Goal: Task Accomplishment & Management: Manage account settings

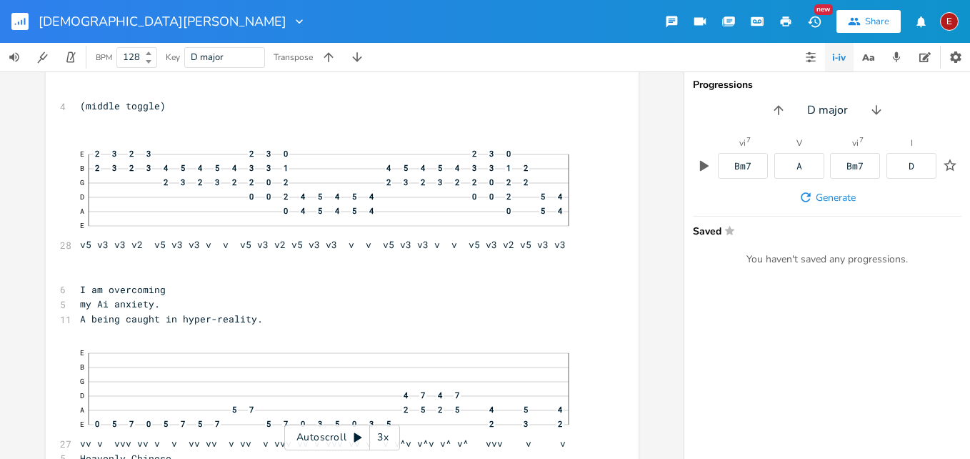
scroll to position [12246, 0]
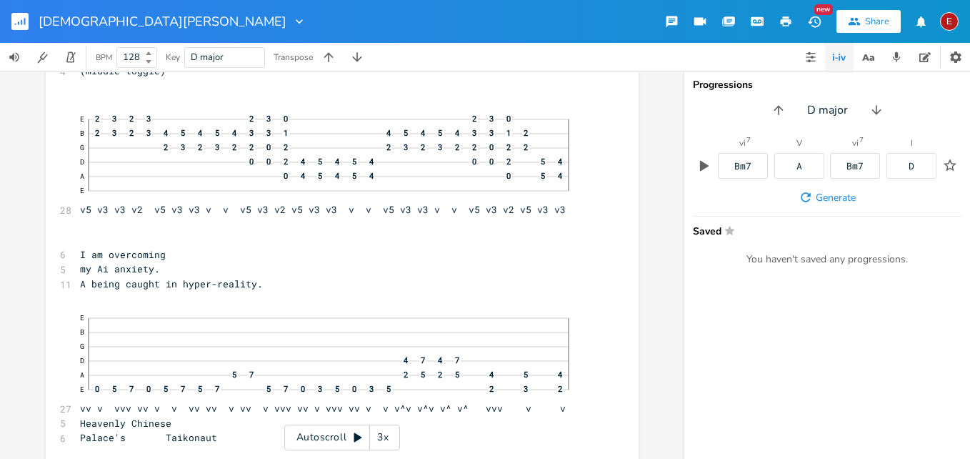
click at [383, 433] on div "3x" at bounding box center [383, 437] width 26 height 26
click at [383, 433] on div "4x" at bounding box center [383, 437] width 26 height 26
click at [354, 433] on icon at bounding box center [357, 436] width 11 height 11
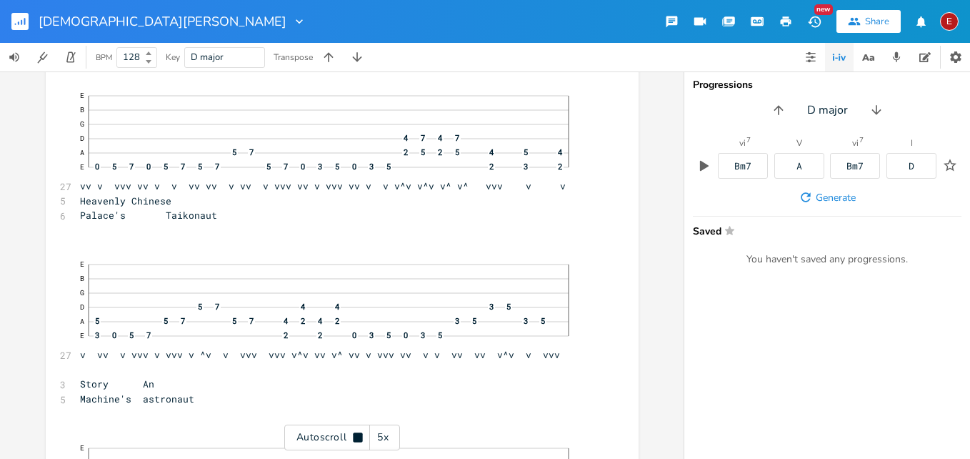
scroll to position [12470, 0]
click at [354, 433] on icon at bounding box center [357, 436] width 9 height 9
click at [354, 433] on icon at bounding box center [357, 436] width 11 height 11
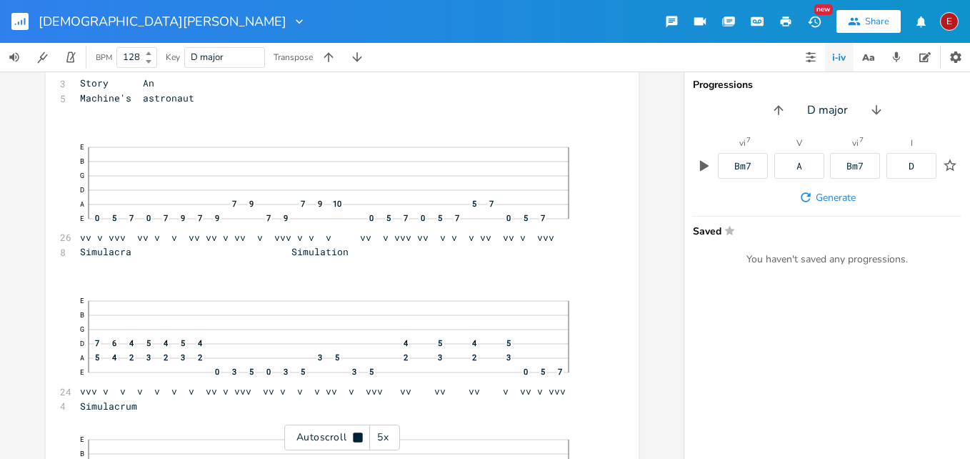
click at [354, 433] on icon at bounding box center [357, 436] width 9 height 9
click at [354, 433] on icon at bounding box center [357, 436] width 11 height 11
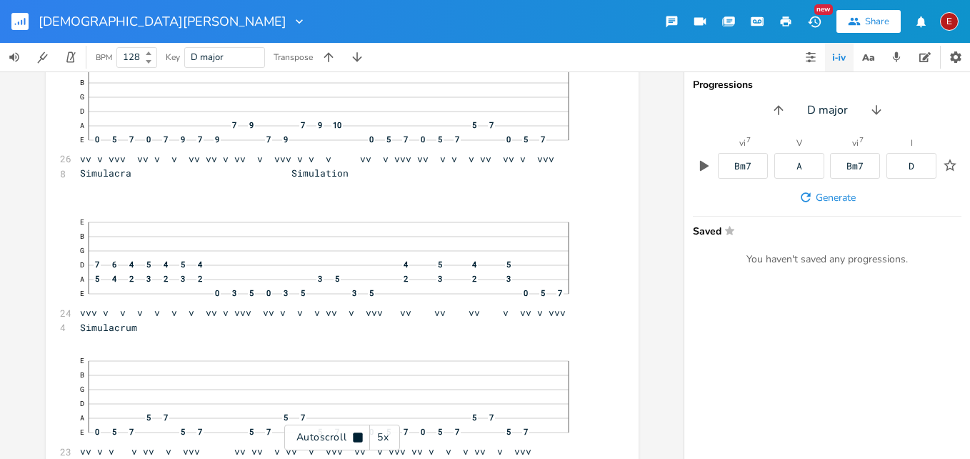
click at [354, 433] on icon at bounding box center [357, 436] width 9 height 9
click at [354, 433] on icon at bounding box center [357, 436] width 11 height 11
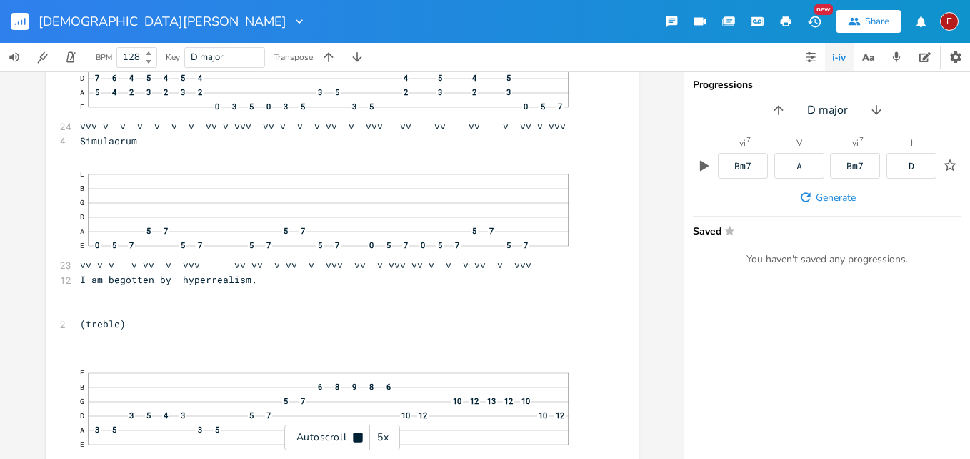
scroll to position [13038, 0]
click at [354, 433] on icon at bounding box center [357, 436] width 9 height 9
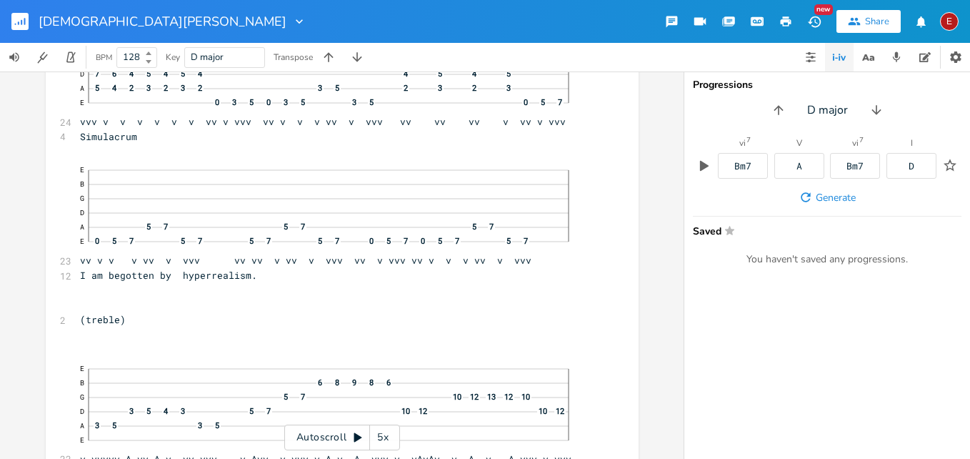
click at [354, 433] on icon at bounding box center [357, 436] width 11 height 11
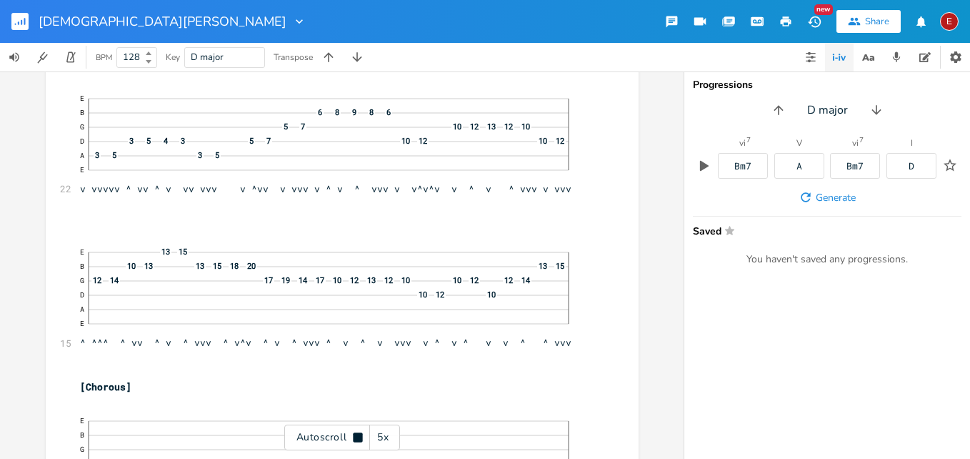
click at [354, 433] on icon at bounding box center [357, 436] width 9 height 9
click at [354, 433] on icon at bounding box center [357, 436] width 11 height 11
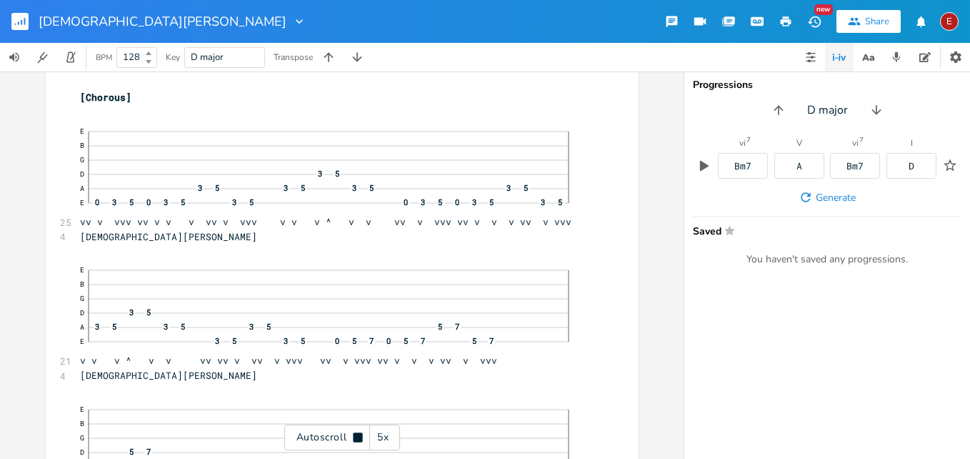
scroll to position [13602, 0]
click at [354, 433] on icon at bounding box center [357, 436] width 9 height 9
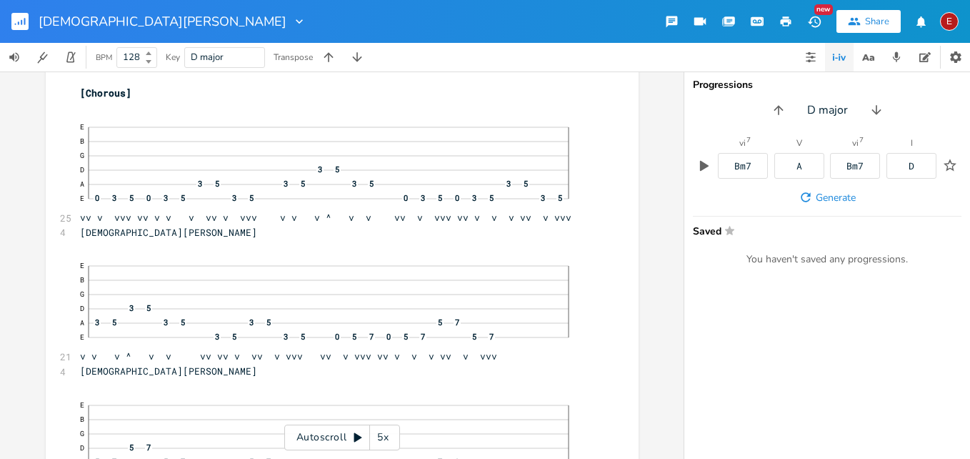
click at [354, 433] on icon at bounding box center [357, 436] width 11 height 11
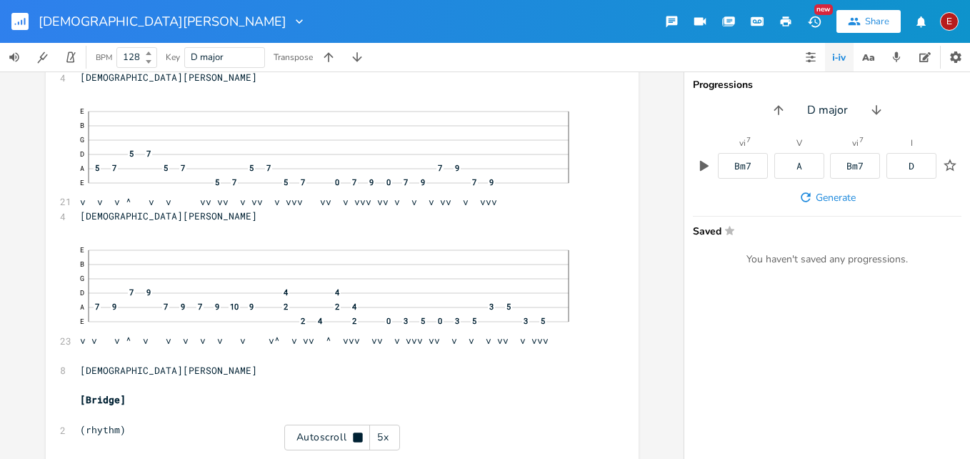
click at [354, 433] on icon at bounding box center [357, 436] width 9 height 9
click at [354, 433] on icon at bounding box center [357, 436] width 11 height 11
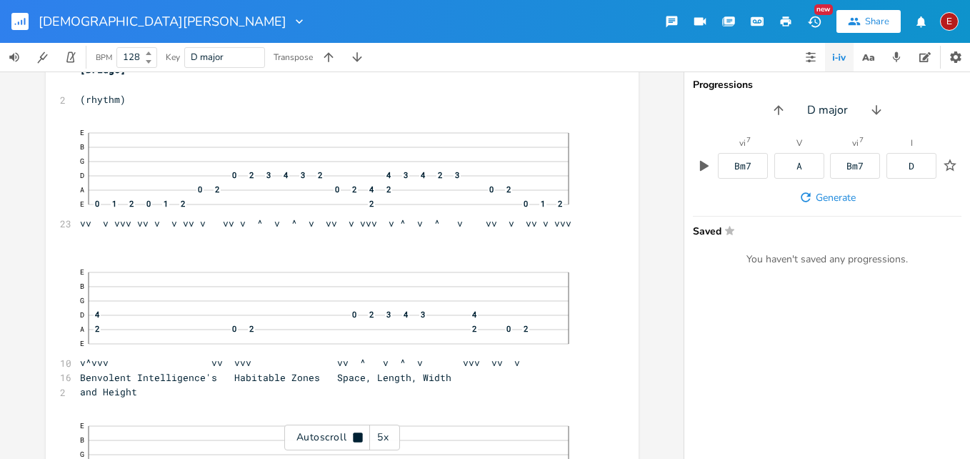
click at [354, 433] on icon at bounding box center [357, 436] width 9 height 9
click at [354, 433] on icon at bounding box center [357, 436] width 11 height 11
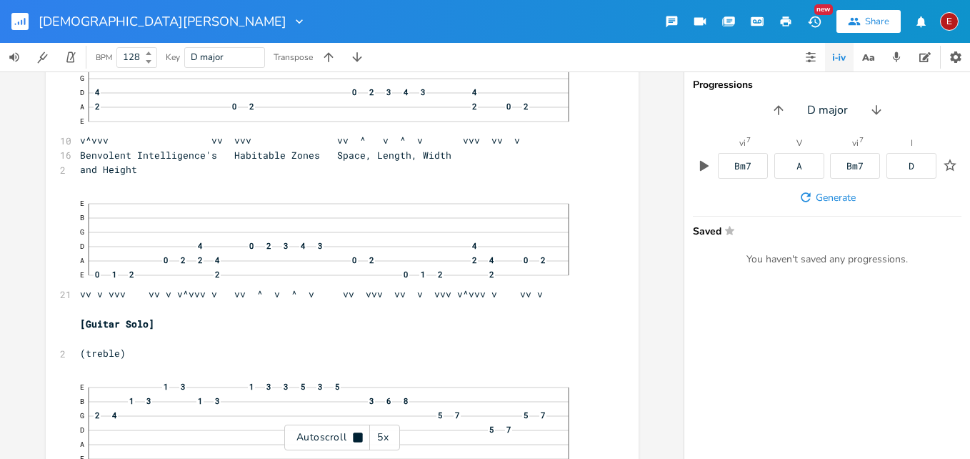
click at [354, 433] on icon at bounding box center [357, 436] width 9 height 9
click at [354, 433] on icon at bounding box center [357, 436] width 11 height 11
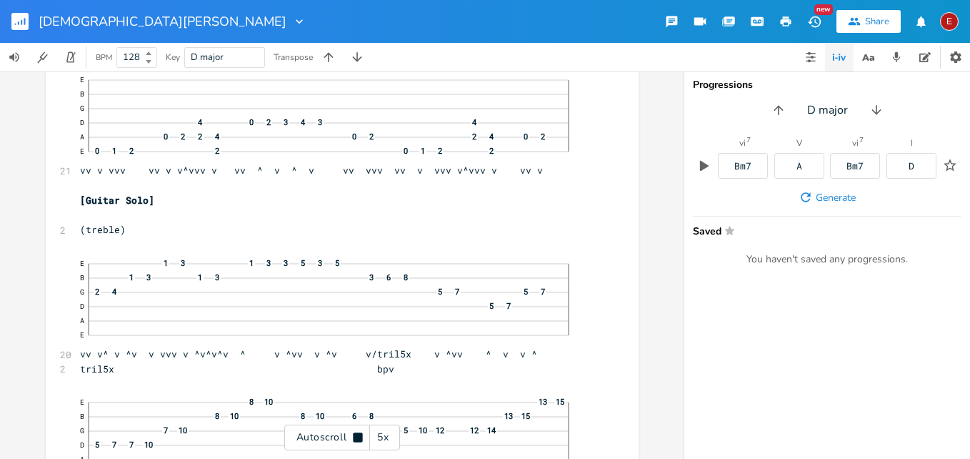
scroll to position [14575, 0]
click at [354, 433] on icon at bounding box center [357, 436] width 9 height 9
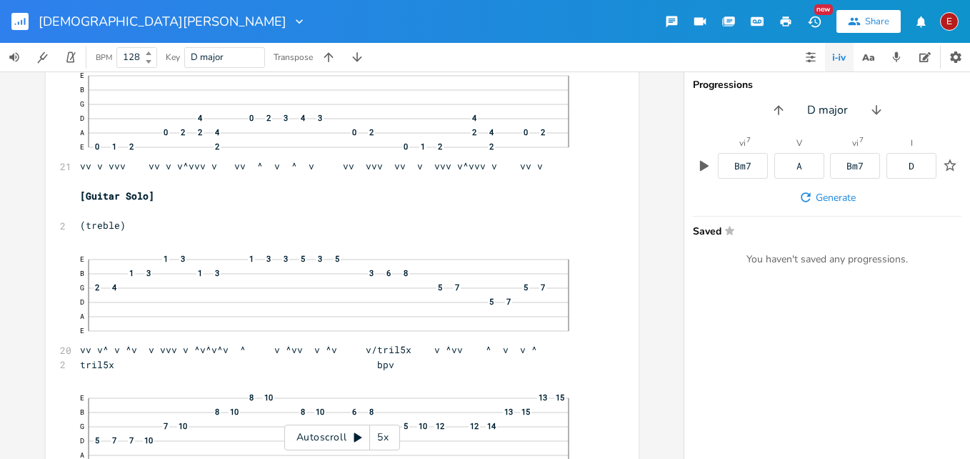
click at [356, 438] on icon at bounding box center [358, 437] width 8 height 9
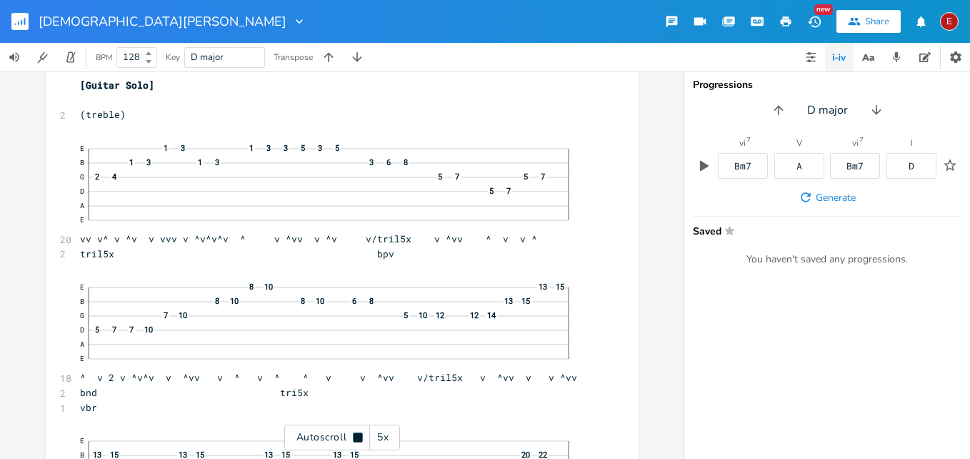
click at [356, 438] on icon at bounding box center [357, 436] width 9 height 9
click at [356, 438] on icon at bounding box center [358, 437] width 8 height 9
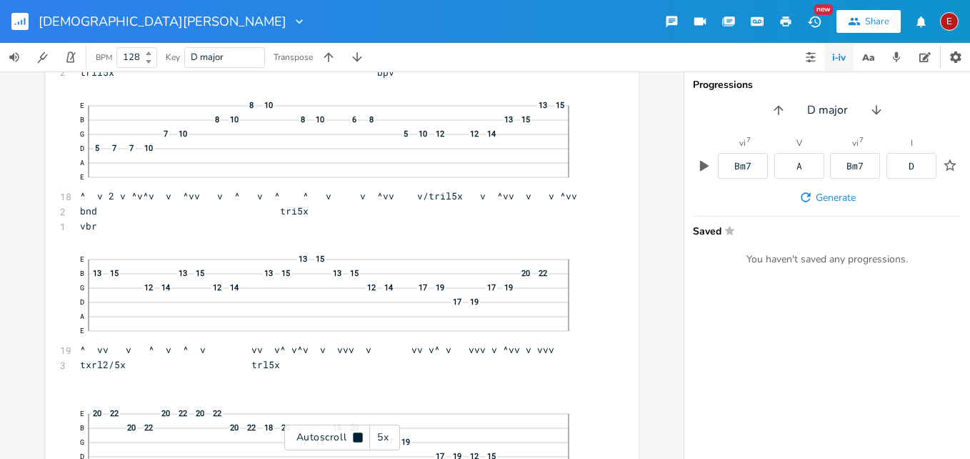
click at [356, 438] on icon at bounding box center [357, 436] width 9 height 9
click at [356, 438] on icon at bounding box center [358, 437] width 8 height 9
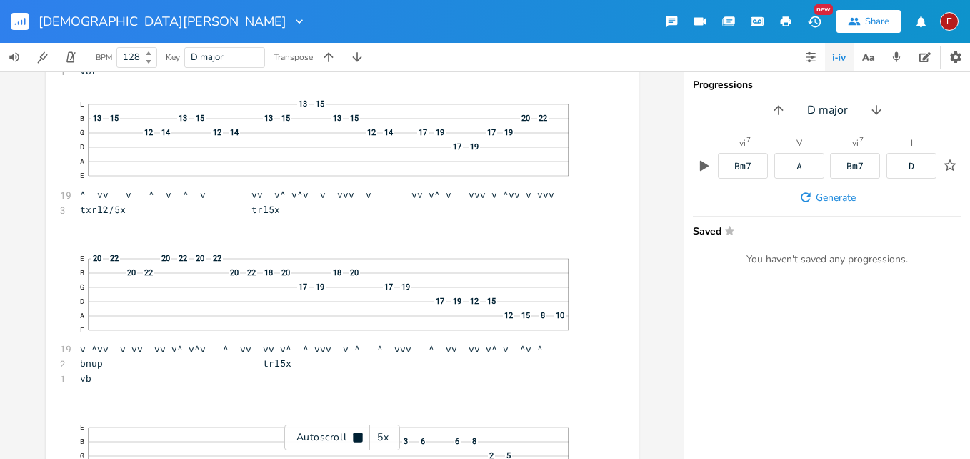
click at [356, 438] on icon at bounding box center [357, 436] width 9 height 9
click at [356, 438] on icon at bounding box center [358, 437] width 8 height 9
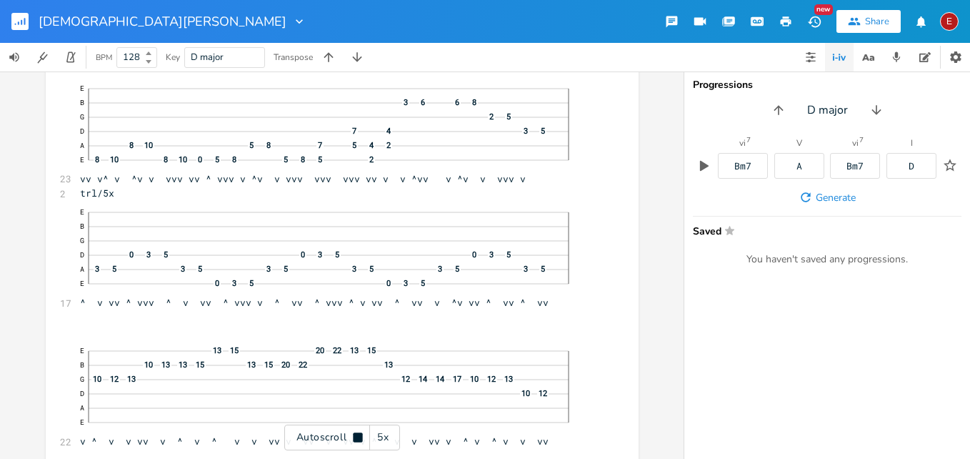
click at [356, 438] on icon at bounding box center [357, 436] width 9 height 9
click at [356, 438] on icon at bounding box center [358, 437] width 8 height 9
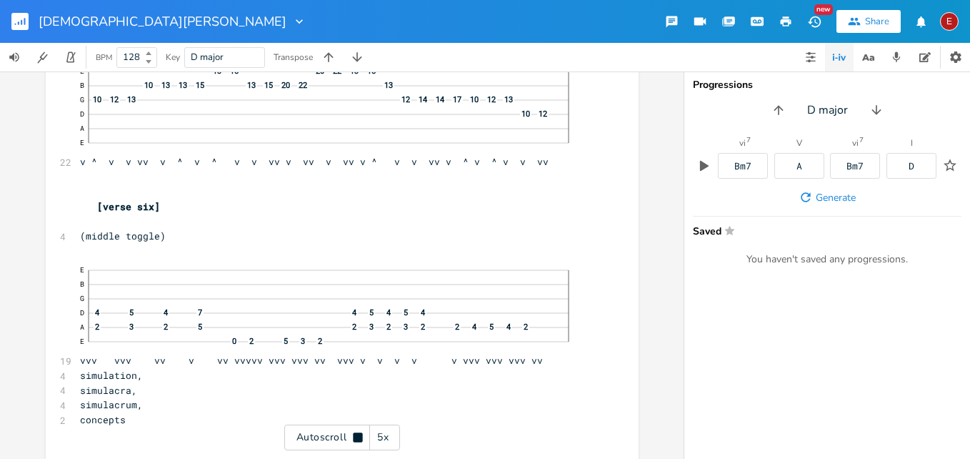
click at [356, 438] on icon at bounding box center [357, 436] width 9 height 9
click at [356, 438] on icon at bounding box center [358, 437] width 8 height 9
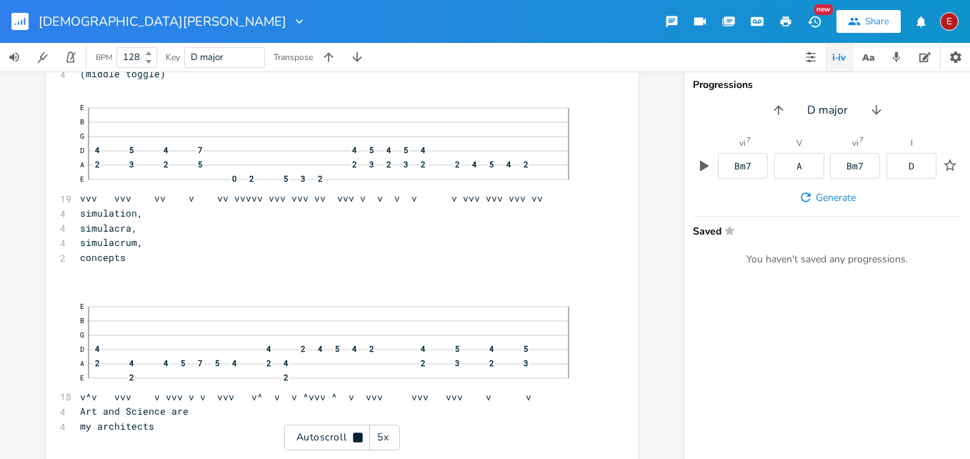
click at [356, 438] on icon at bounding box center [357, 436] width 9 height 9
click at [356, 438] on icon at bounding box center [358, 437] width 8 height 9
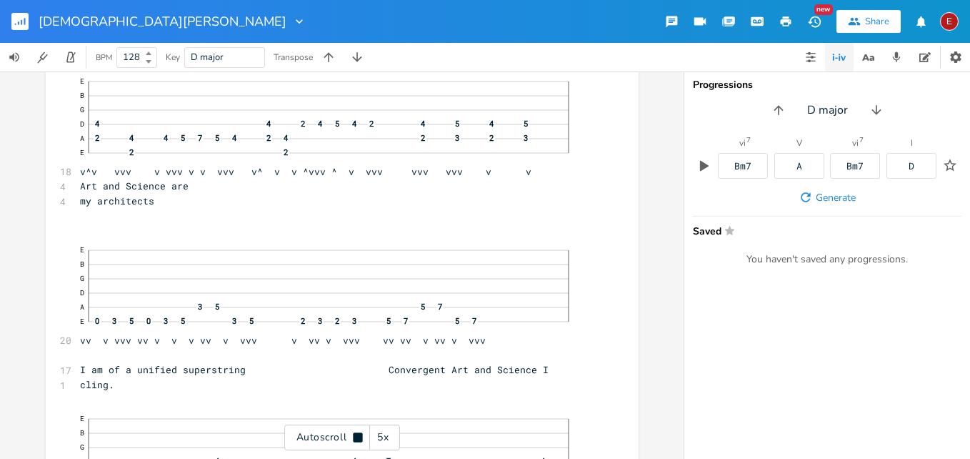
click at [356, 439] on icon at bounding box center [357, 436] width 9 height 9
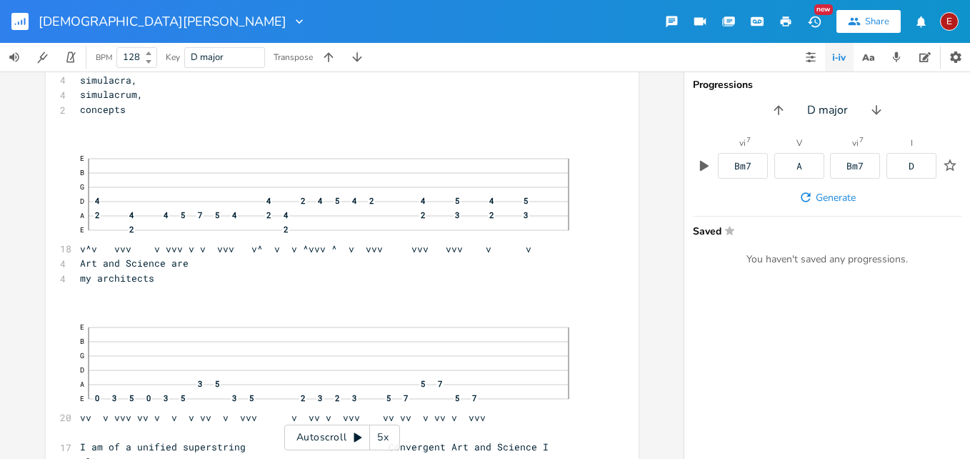
scroll to position [15882, 0]
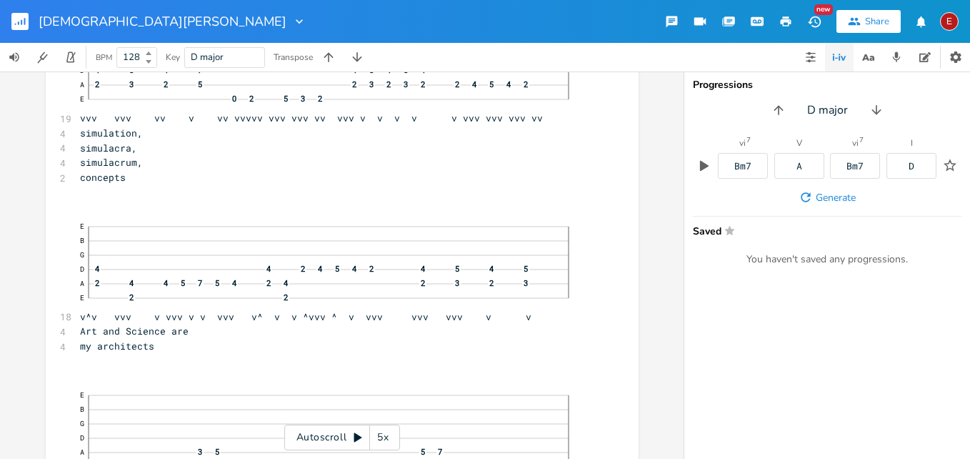
click at [367, 437] on div "Autoscroll 5x" at bounding box center [342, 437] width 116 height 26
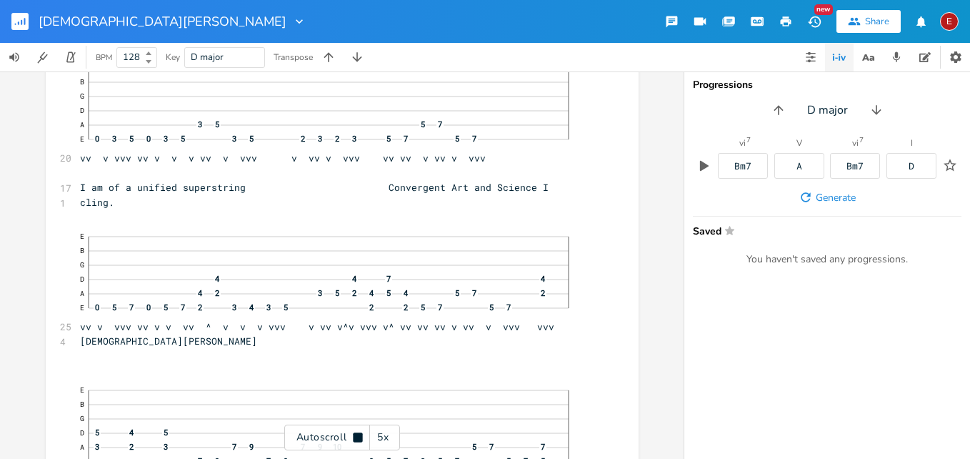
click at [361, 439] on icon at bounding box center [357, 436] width 9 height 9
click at [361, 439] on icon at bounding box center [357, 436] width 11 height 11
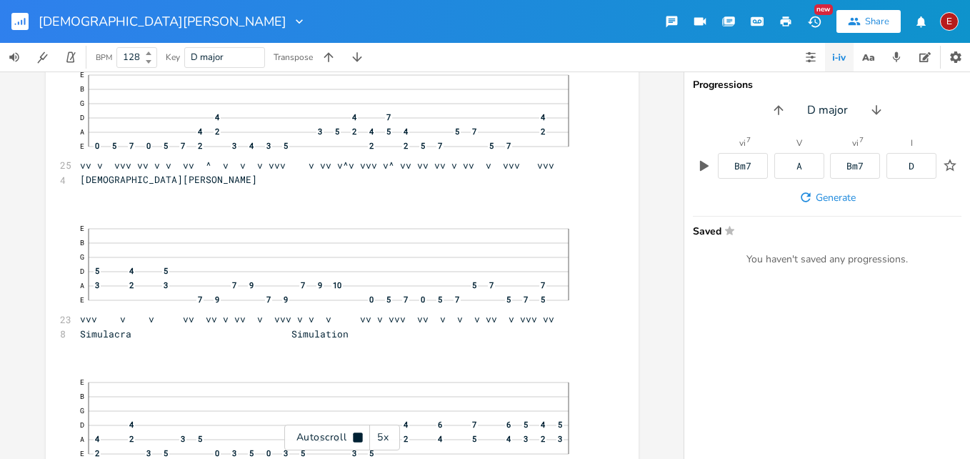
click at [361, 439] on icon at bounding box center [357, 436] width 9 height 9
click at [361, 439] on icon at bounding box center [357, 436] width 11 height 11
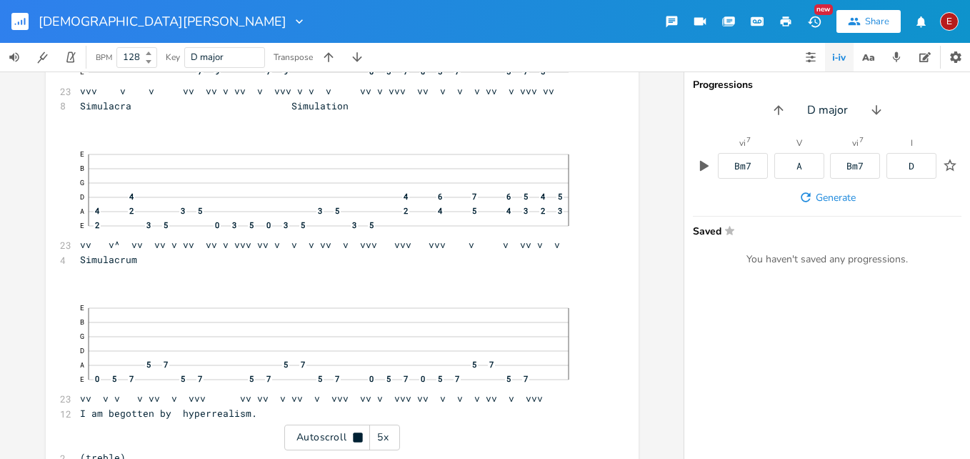
click at [361, 439] on icon at bounding box center [357, 436] width 9 height 9
click at [361, 439] on icon at bounding box center [357, 436] width 11 height 11
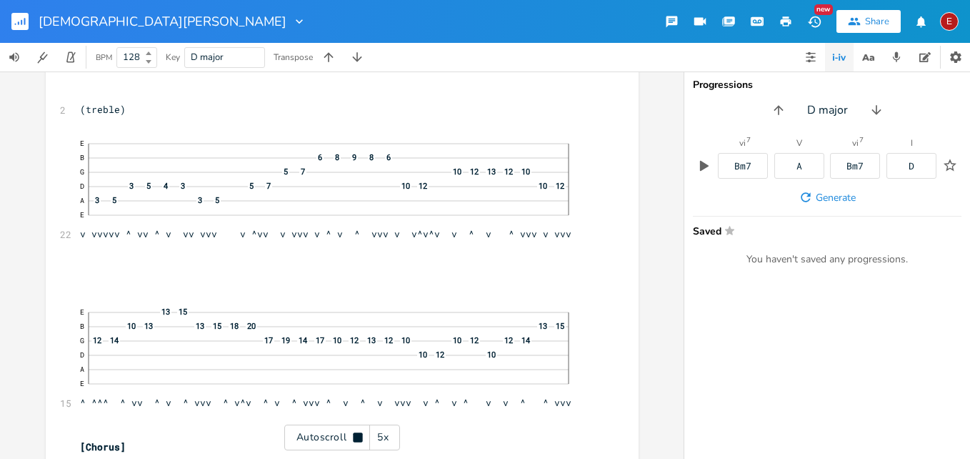
scroll to position [16949, 0]
click at [361, 439] on icon at bounding box center [357, 436] width 9 height 9
click at [361, 439] on icon at bounding box center [357, 436] width 11 height 11
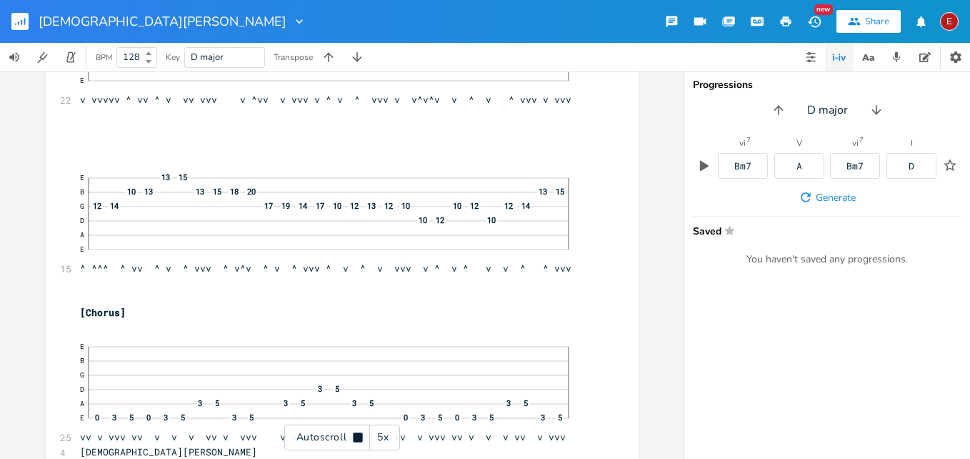
click at [361, 439] on icon at bounding box center [357, 436] width 9 height 9
click at [361, 439] on icon at bounding box center [357, 436] width 11 height 11
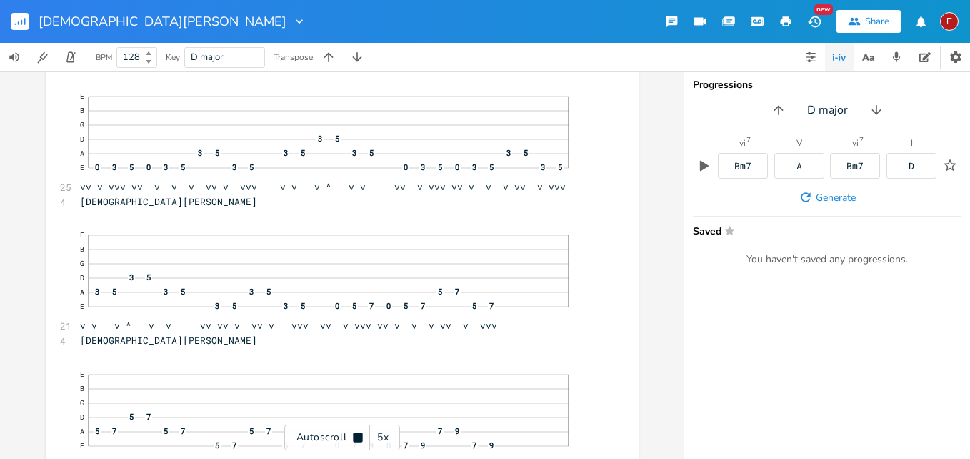
scroll to position [17335, 0]
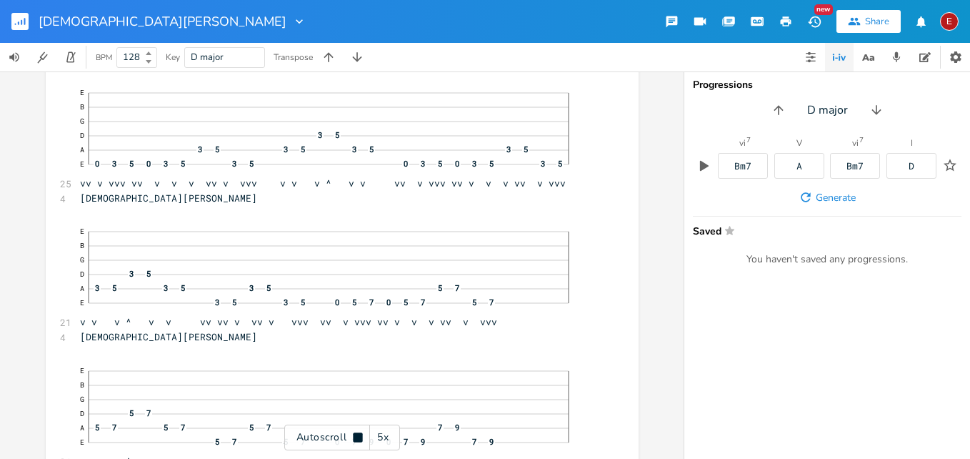
click at [361, 439] on icon at bounding box center [357, 436] width 9 height 9
click at [361, 439] on icon at bounding box center [357, 436] width 11 height 11
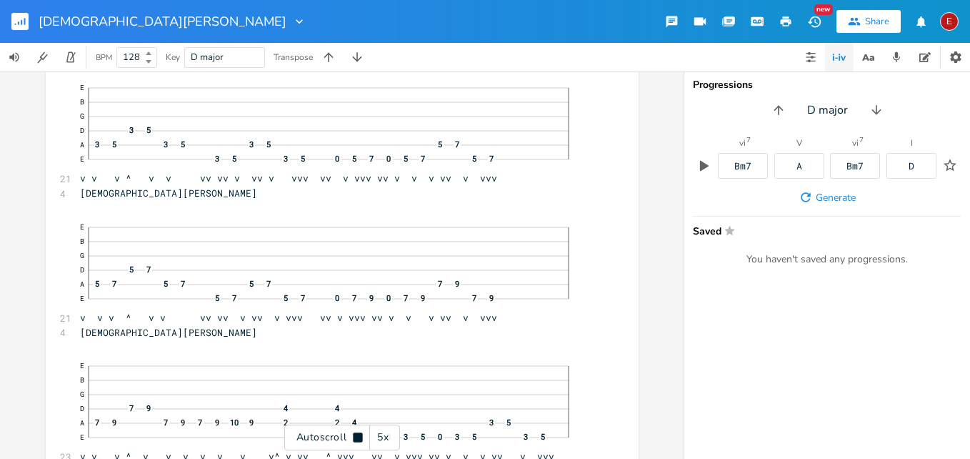
scroll to position [17481, 0]
click at [361, 439] on icon at bounding box center [357, 436] width 9 height 9
click at [951, 19] on div "E" at bounding box center [949, 21] width 19 height 19
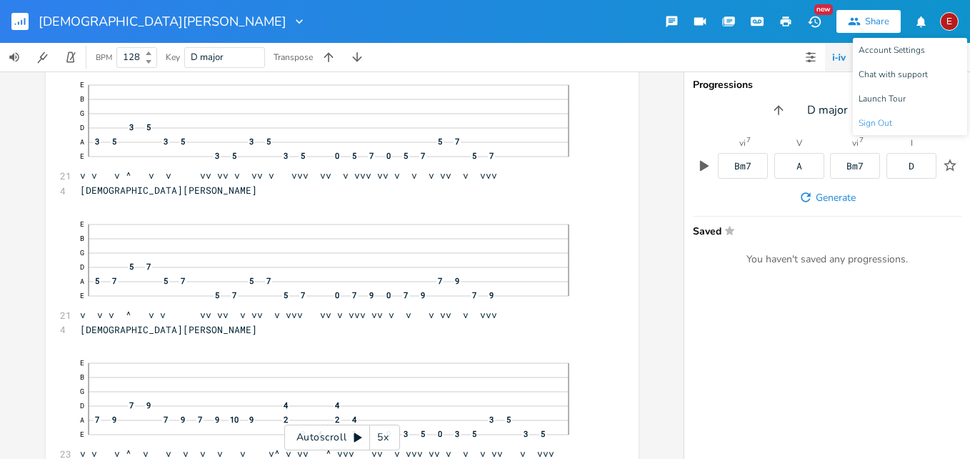
click at [893, 120] on li "Sign Out" at bounding box center [910, 123] width 114 height 24
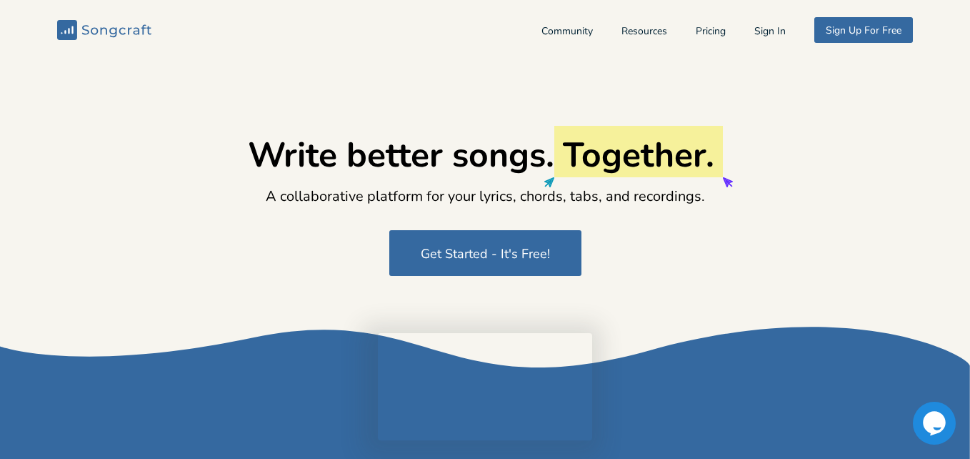
type input "[EMAIL_ADDRESS][DOMAIN_NAME]"
